Goal: Task Accomplishment & Management: Manage account settings

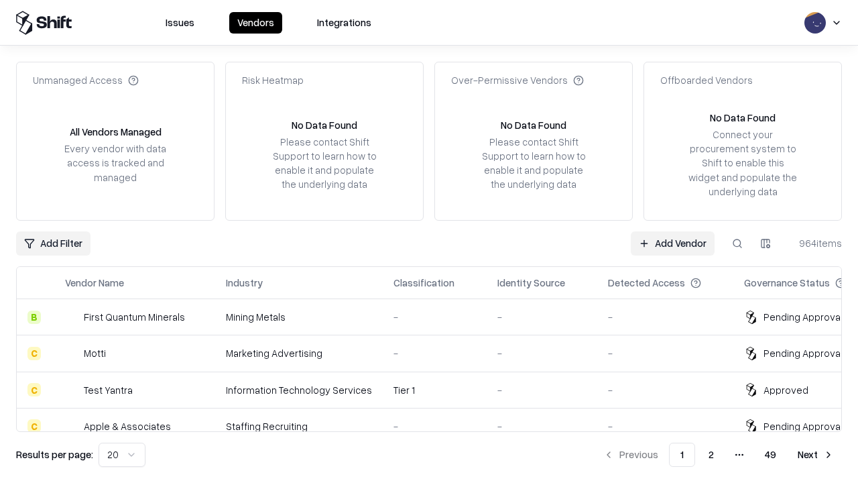
click at [673, 243] on link "Add Vendor" at bounding box center [673, 243] width 84 height 24
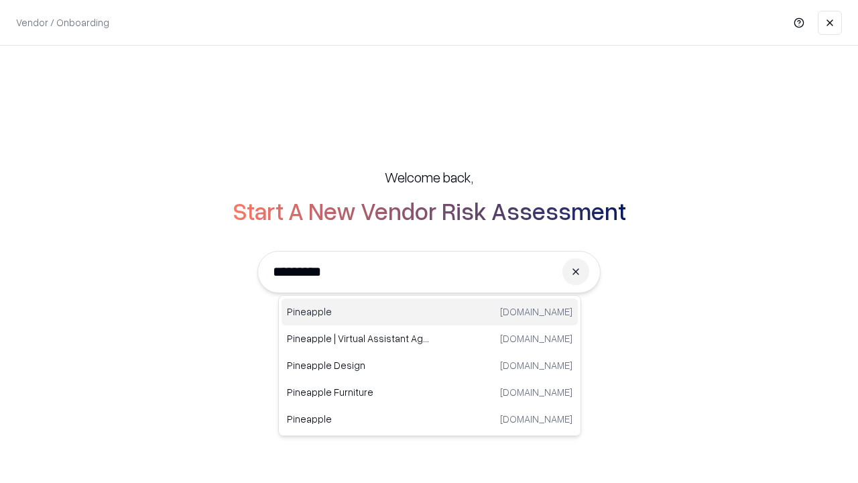
click at [430, 312] on div "Pineapple pineappleenergy.com" at bounding box center [430, 311] width 296 height 27
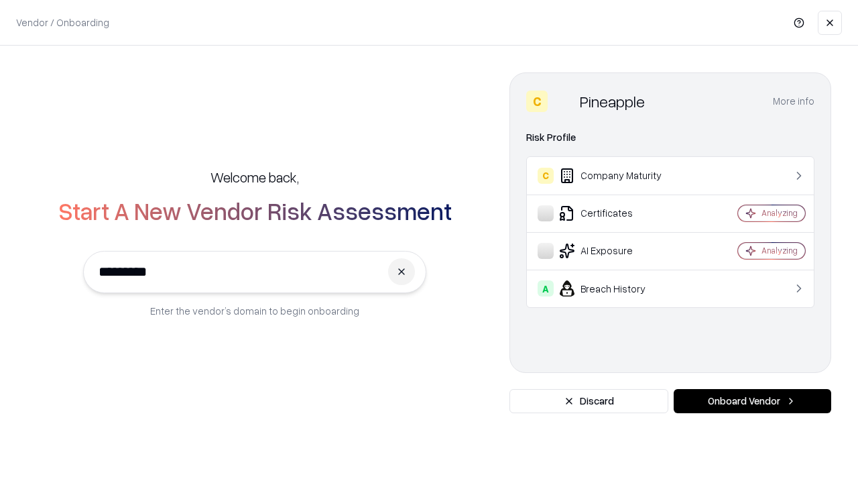
type input "*********"
click at [752, 401] on button "Onboard Vendor" at bounding box center [753, 401] width 158 height 24
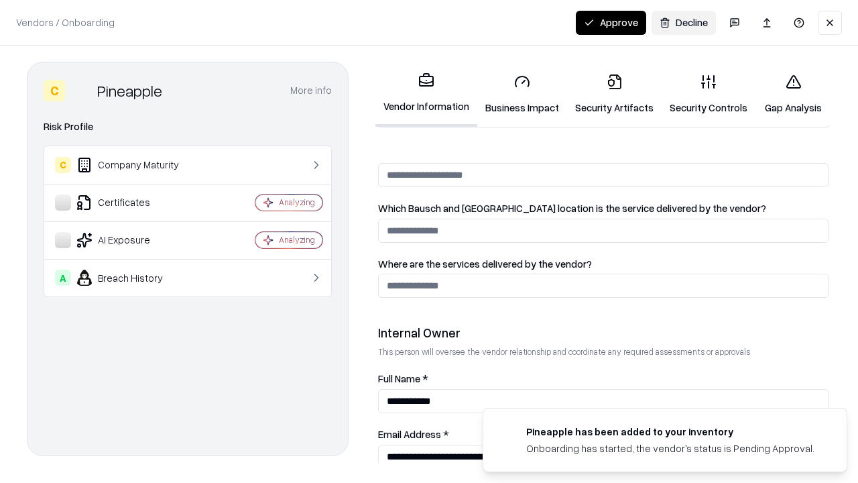
scroll to position [695, 0]
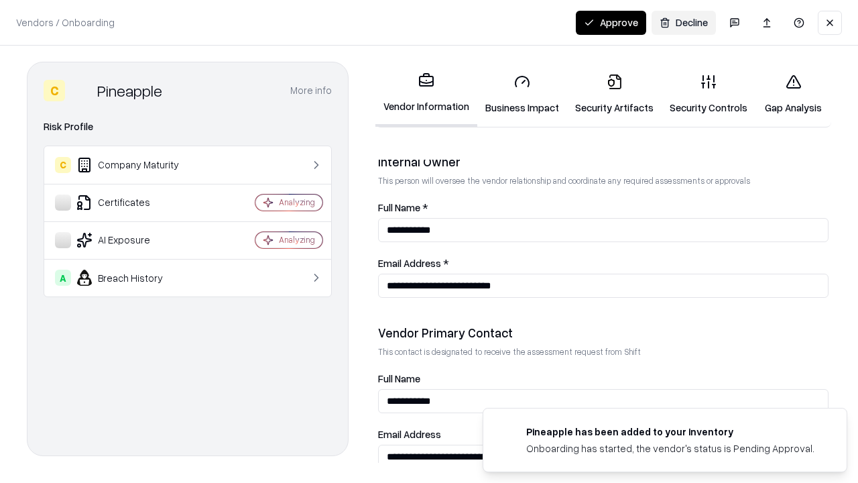
click at [522, 94] on link "Business Impact" at bounding box center [522, 94] width 90 height 62
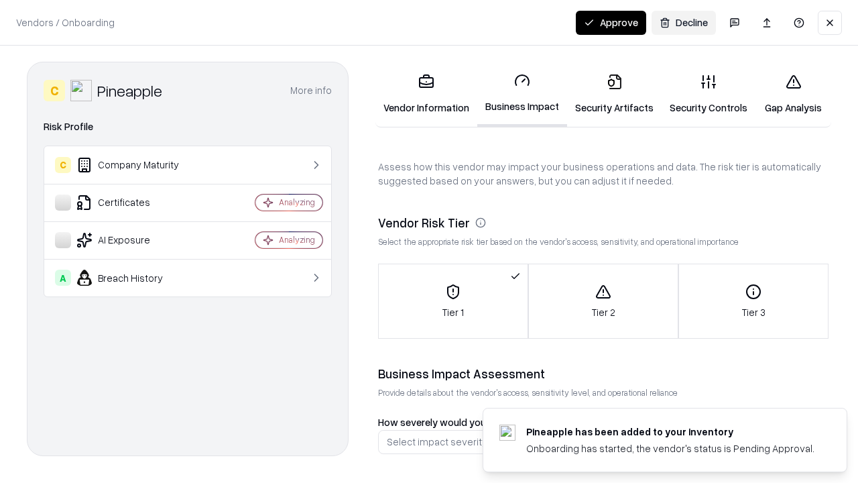
click at [614, 94] on link "Security Artifacts" at bounding box center [614, 94] width 95 height 62
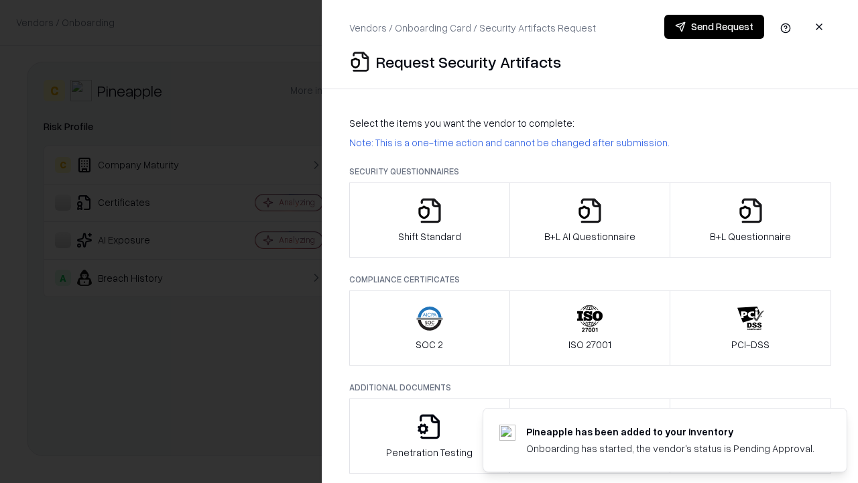
click at [429, 220] on icon "button" at bounding box center [429, 210] width 27 height 27
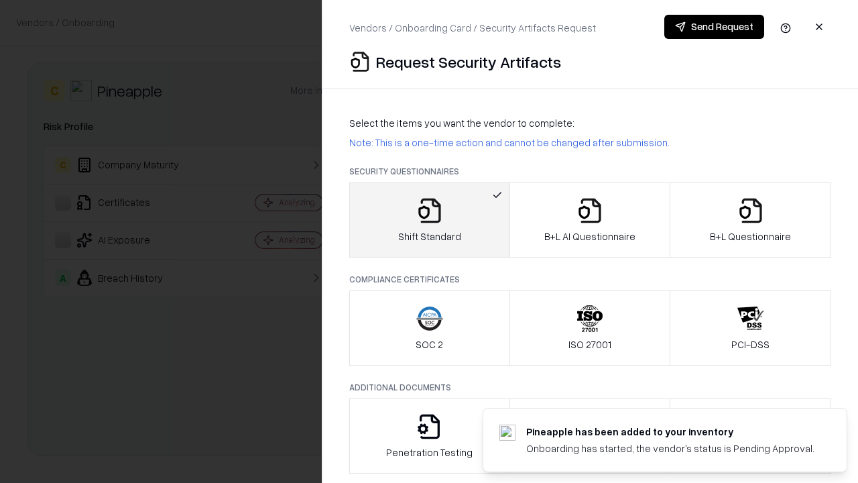
click at [714, 27] on button "Send Request" at bounding box center [714, 27] width 100 height 24
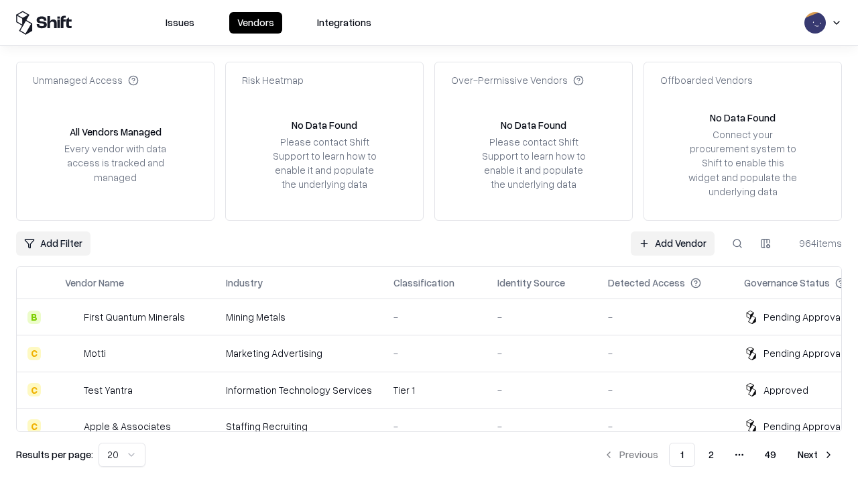
click at [738, 243] on button at bounding box center [737, 243] width 24 height 24
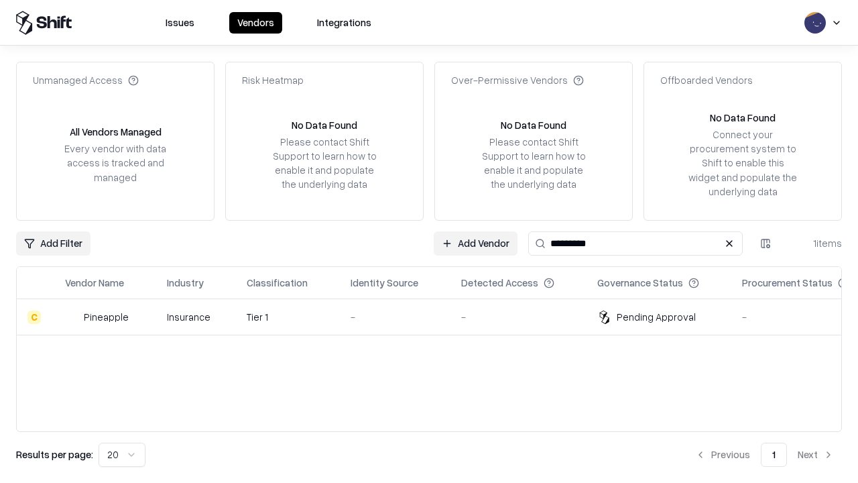
type input "*********"
click at [437, 316] on div "-" at bounding box center [395, 317] width 89 height 14
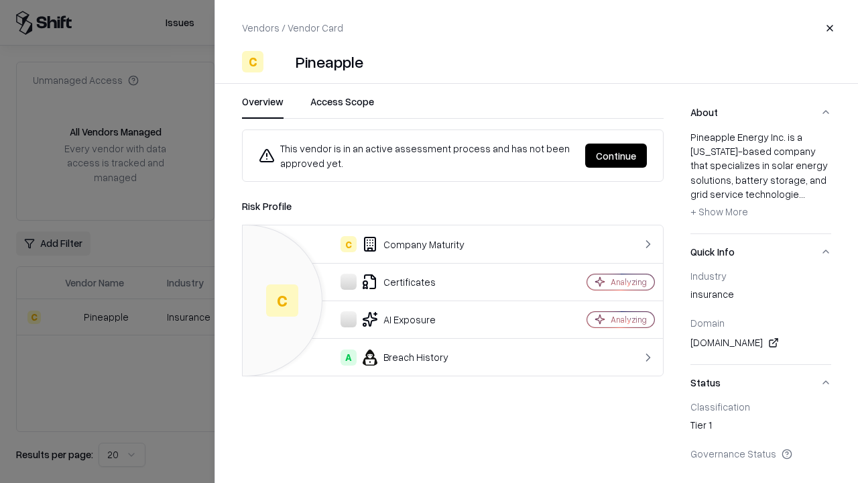
click at [616, 156] on button "Continue" at bounding box center [616, 155] width 62 height 24
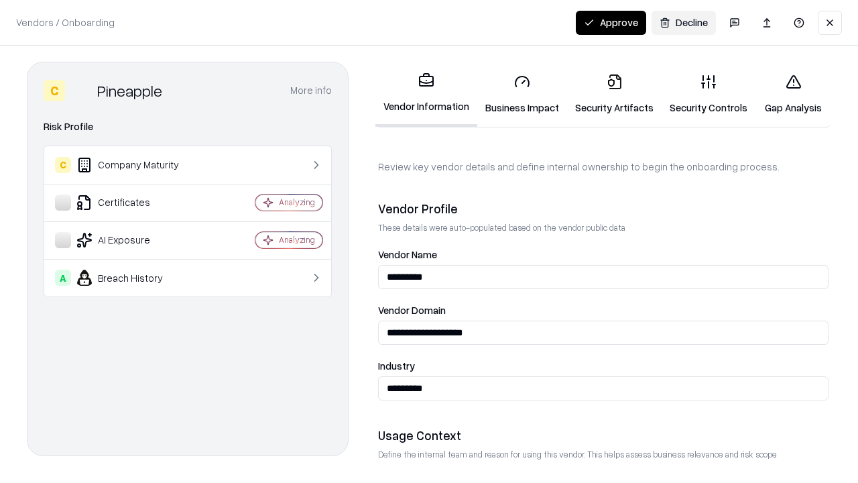
click at [614, 94] on link "Security Artifacts" at bounding box center [614, 94] width 95 height 62
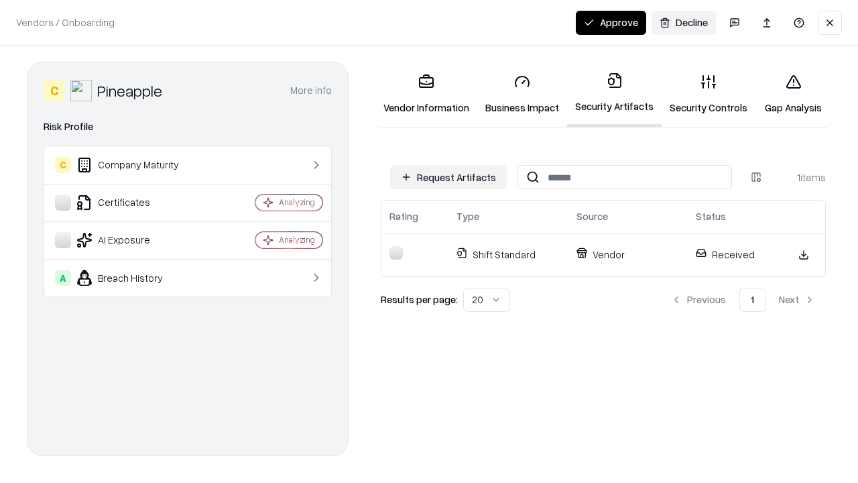
click at [709, 94] on link "Security Controls" at bounding box center [709, 94] width 94 height 62
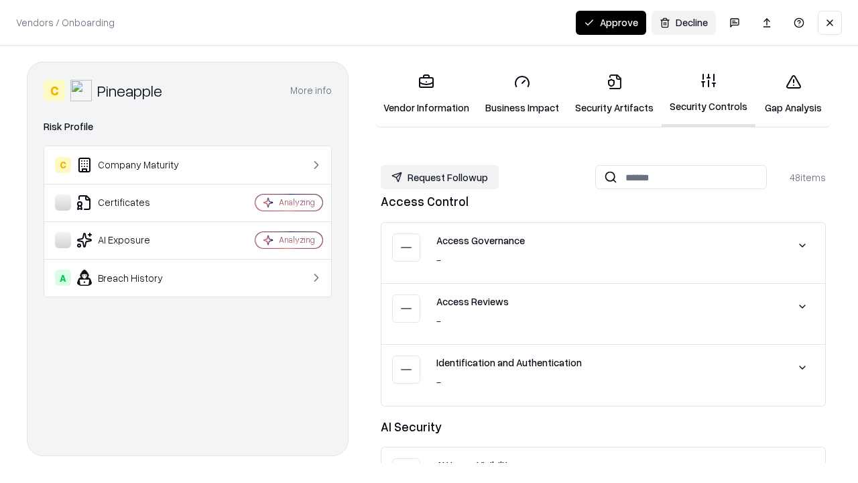
click at [440, 177] on button "Request Followup" at bounding box center [440, 177] width 118 height 24
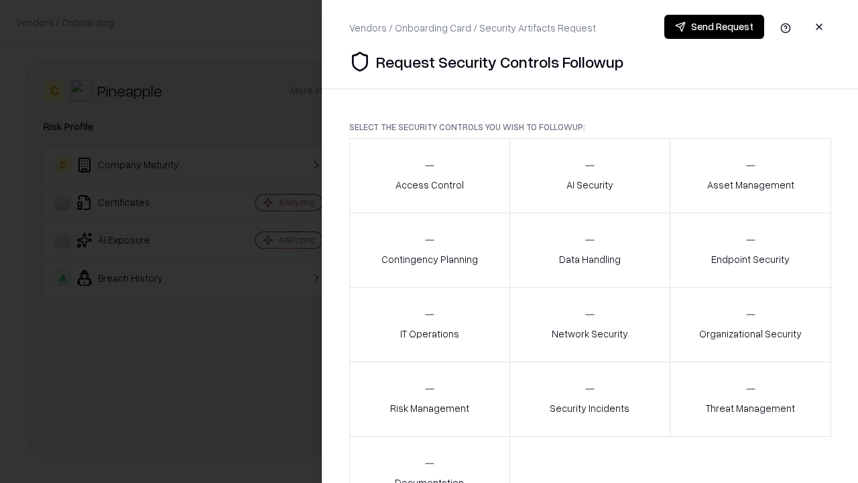
click at [429, 176] on div "Access Control" at bounding box center [430, 175] width 68 height 33
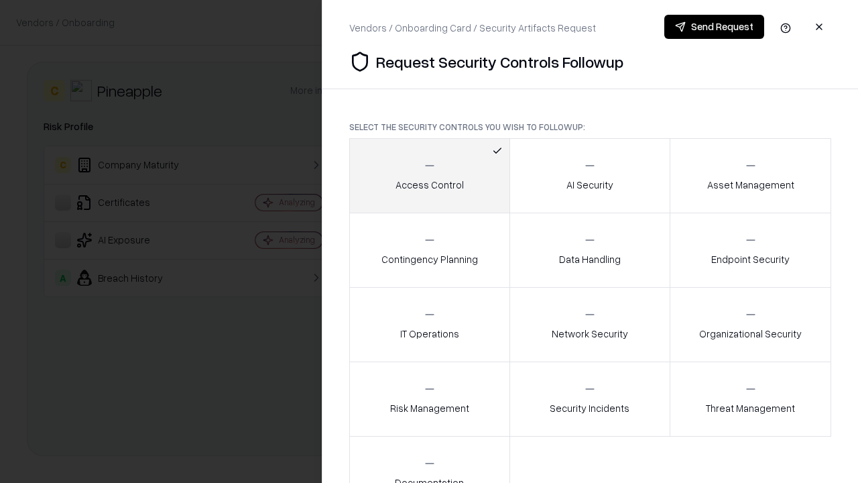
click at [714, 27] on button "Send Request" at bounding box center [714, 27] width 100 height 24
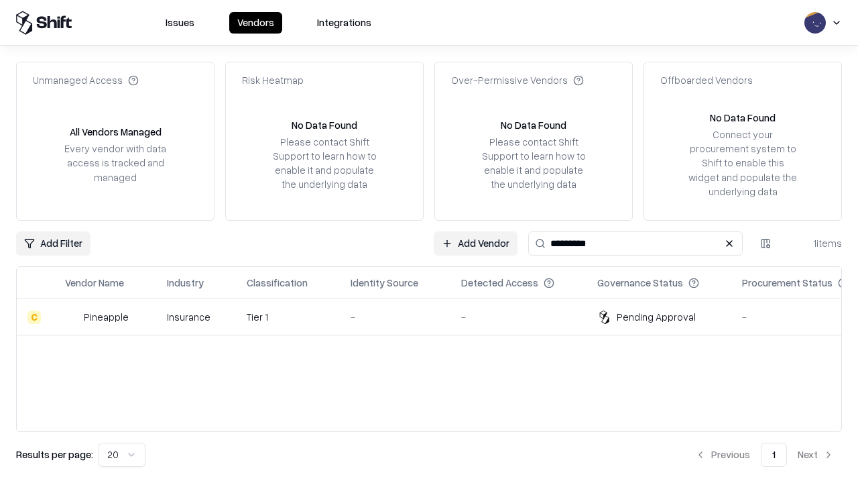
type input "*********"
click at [437, 316] on div "-" at bounding box center [395, 317] width 89 height 14
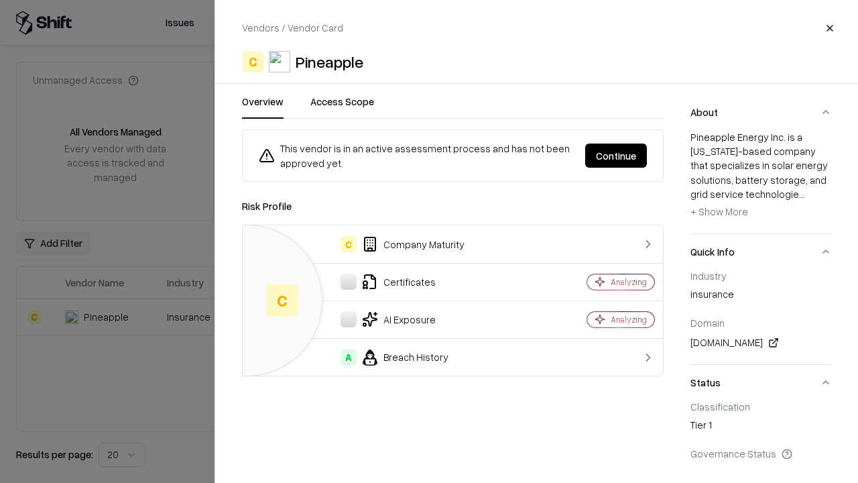
click at [616, 156] on button "Continue" at bounding box center [616, 155] width 62 height 24
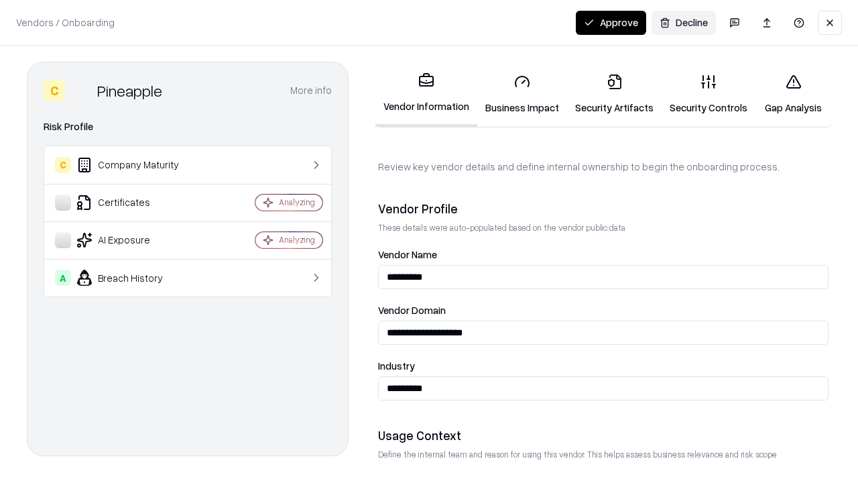
click at [611, 22] on button "Approve" at bounding box center [611, 23] width 70 height 24
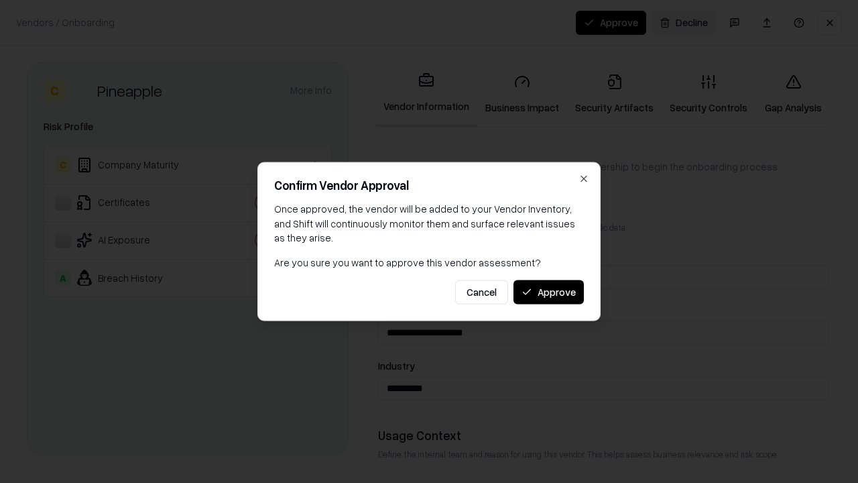
click at [548, 292] on button "Approve" at bounding box center [549, 292] width 70 height 24
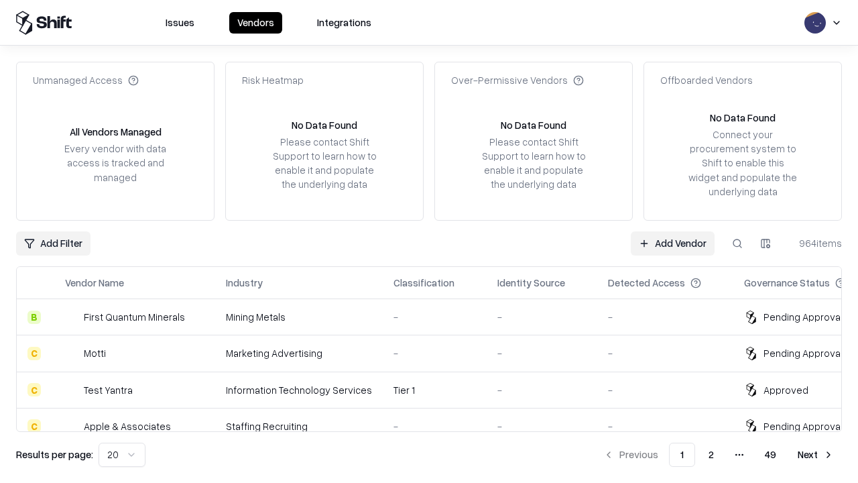
type input "*********"
click at [673, 243] on link "Add Vendor" at bounding box center [673, 243] width 84 height 24
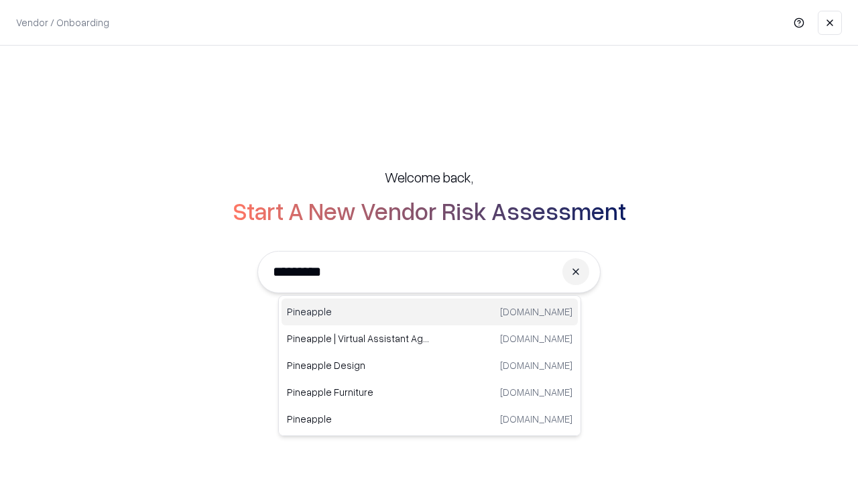
click at [430, 312] on div "Pineapple pineappleenergy.com" at bounding box center [430, 311] width 296 height 27
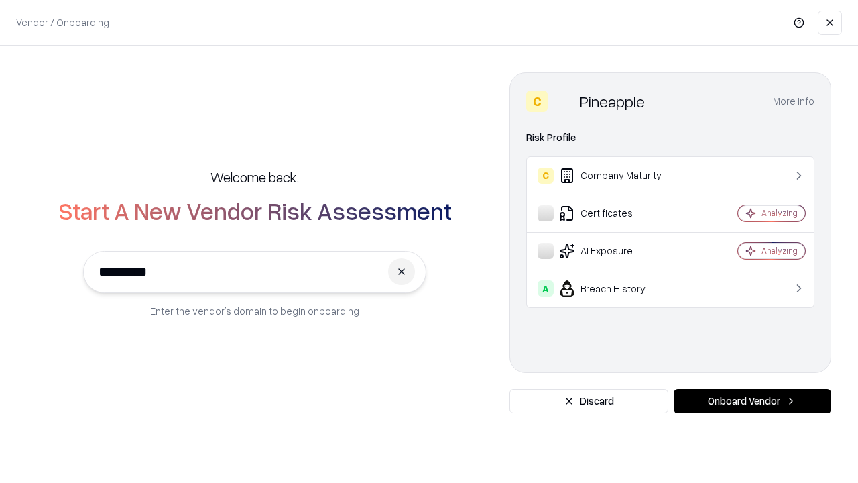
type input "*********"
click at [752, 401] on button "Onboard Vendor" at bounding box center [753, 401] width 158 height 24
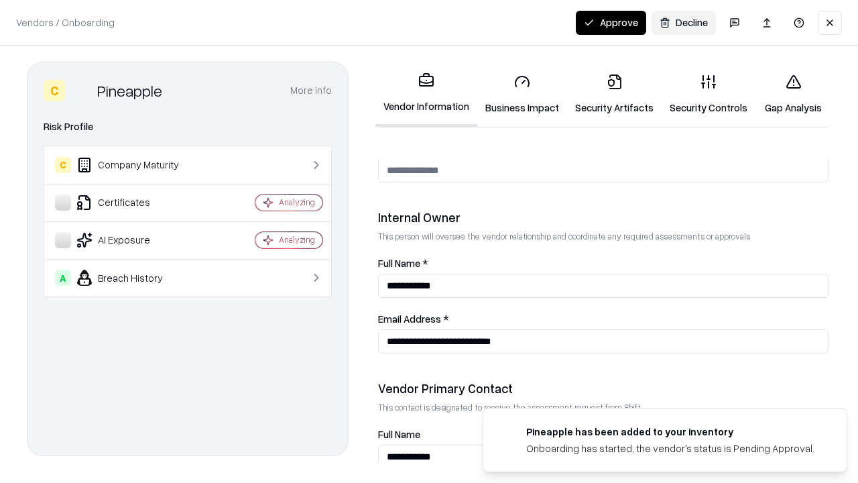
scroll to position [695, 0]
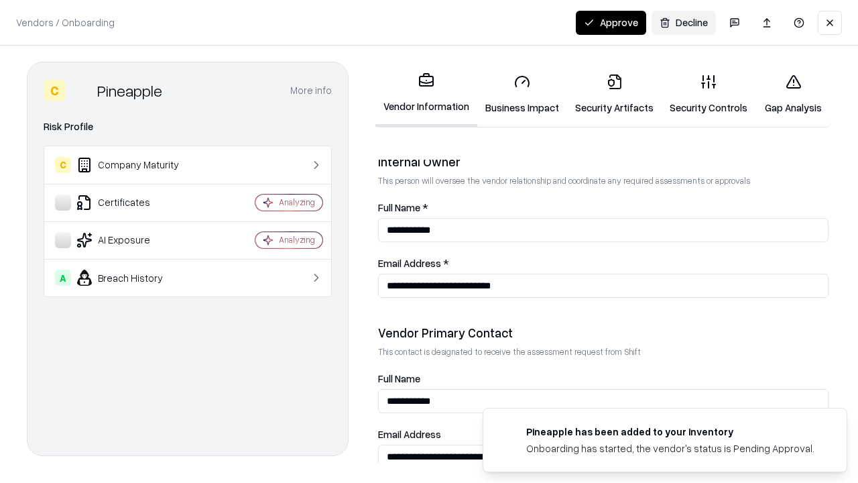
click at [611, 22] on button "Approve" at bounding box center [611, 23] width 70 height 24
